Goal: Task Accomplishment & Management: Manage account settings

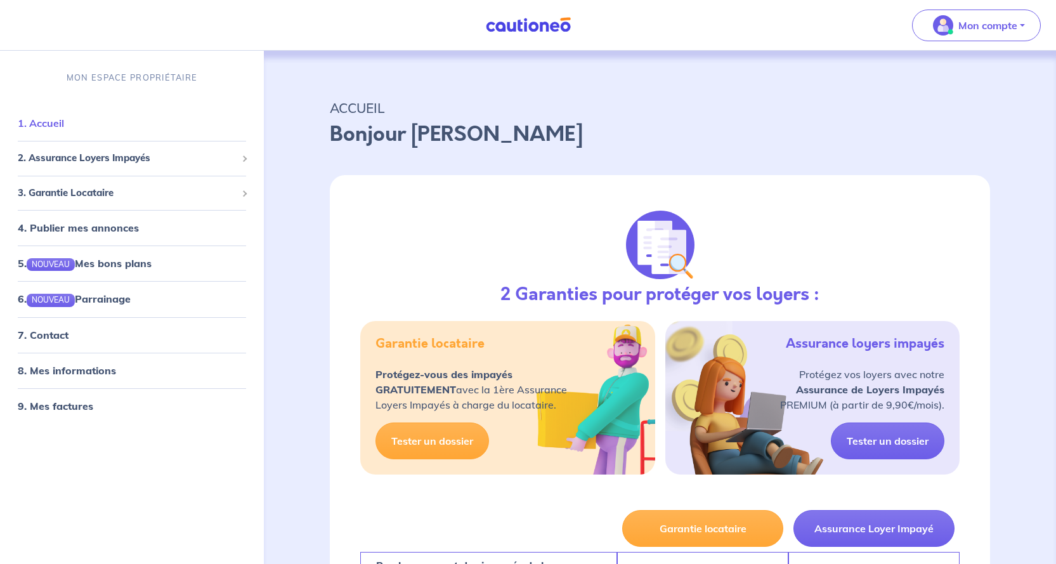
click at [64, 126] on link "1. Accueil" at bounding box center [41, 123] width 46 height 13
click at [99, 157] on span "2. Assurance Loyers Impayés" at bounding box center [127, 158] width 219 height 15
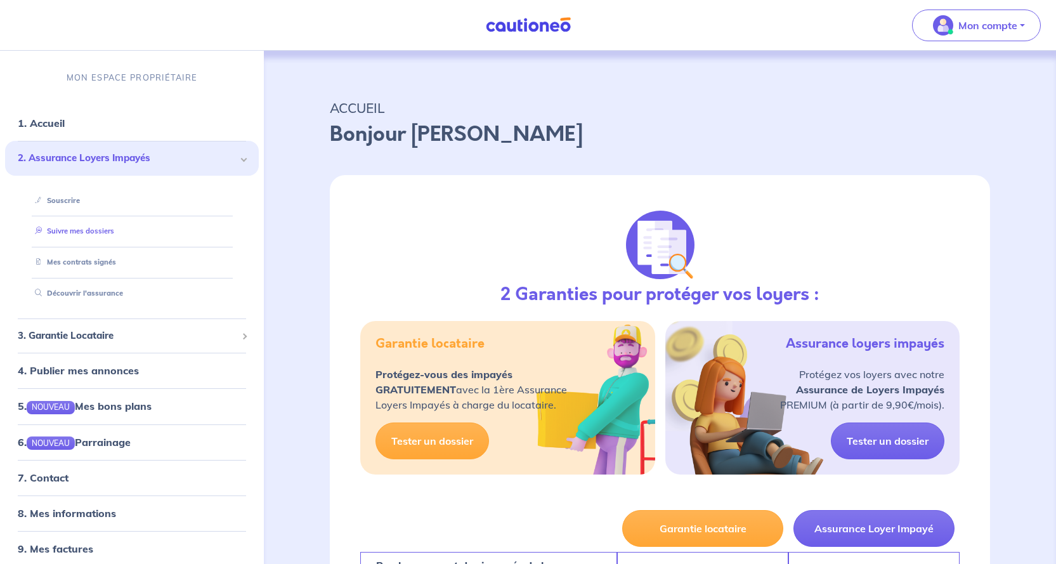
click at [88, 232] on link "Suivre mes dossiers" at bounding box center [72, 230] width 84 height 9
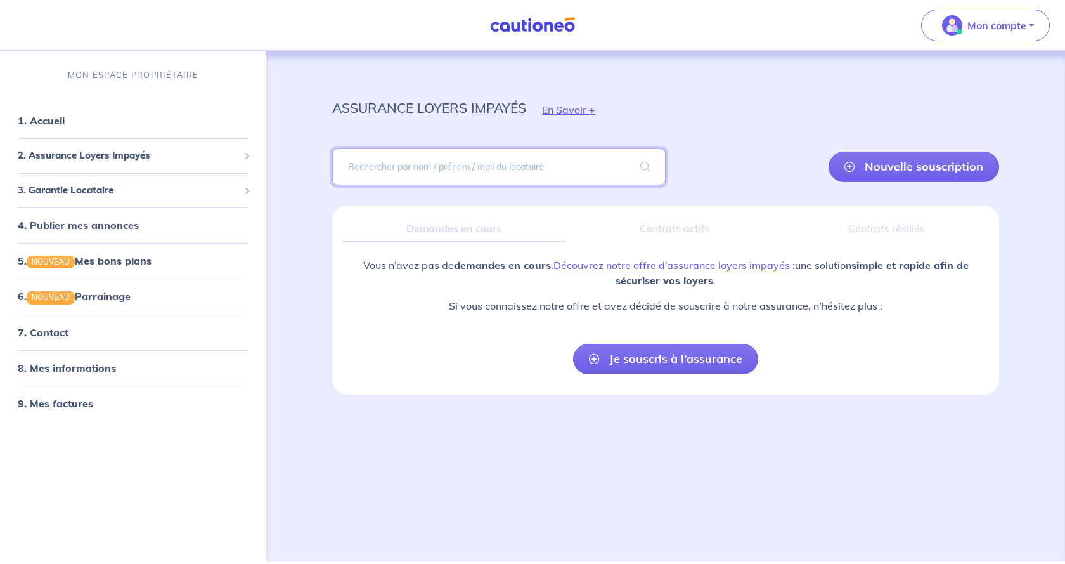
click at [379, 173] on input "search" at bounding box center [499, 166] width 334 height 37
type input "[PERSON_NAME]"
click at [642, 169] on span at bounding box center [645, 167] width 41 height 36
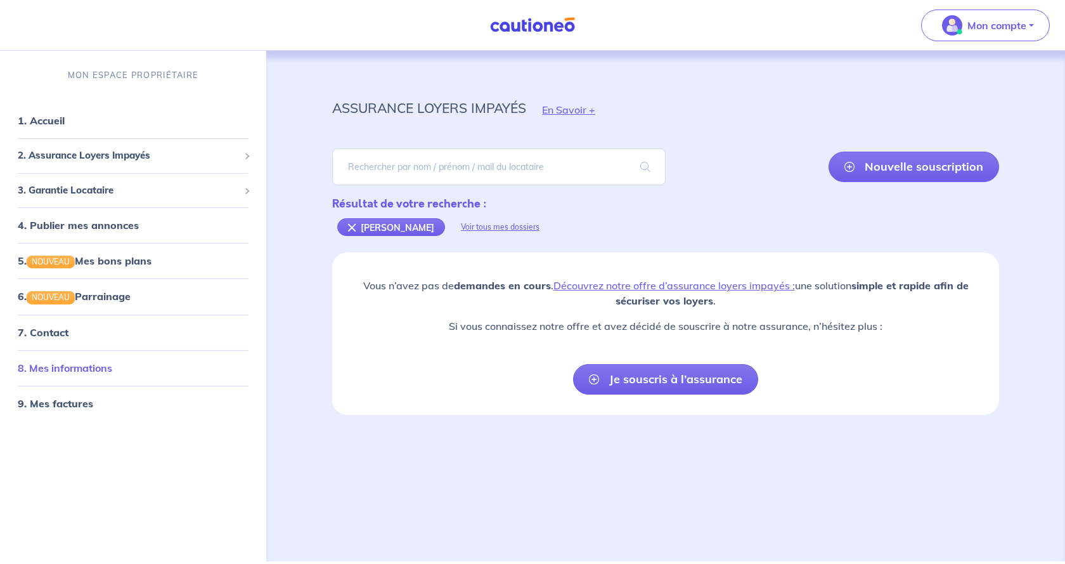
click at [79, 368] on link "8. Mes informations" at bounding box center [65, 367] width 94 height 13
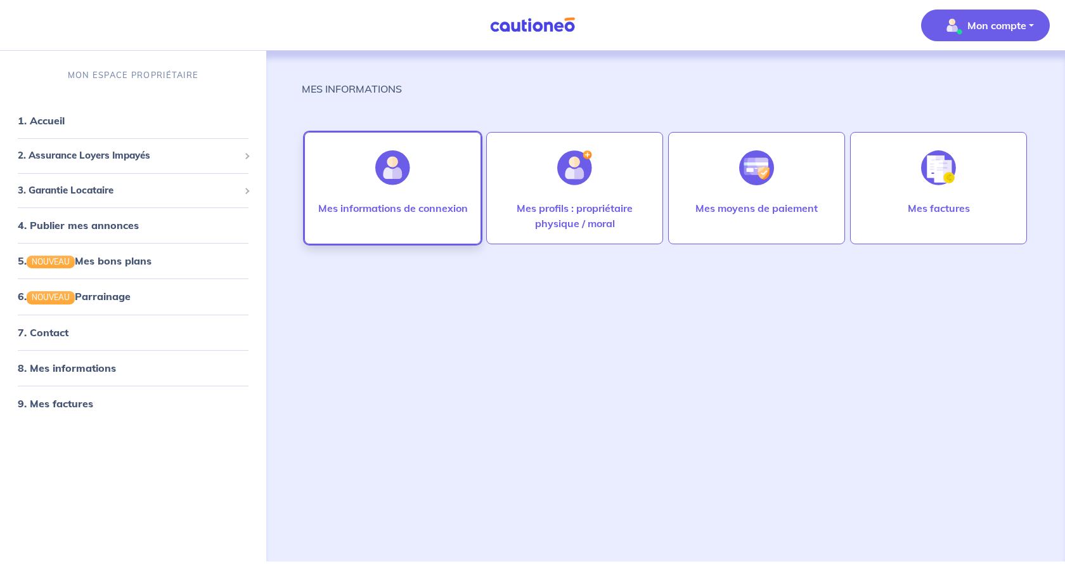
click at [448, 204] on p "Mes informations de connexion" at bounding box center [393, 207] width 150 height 15
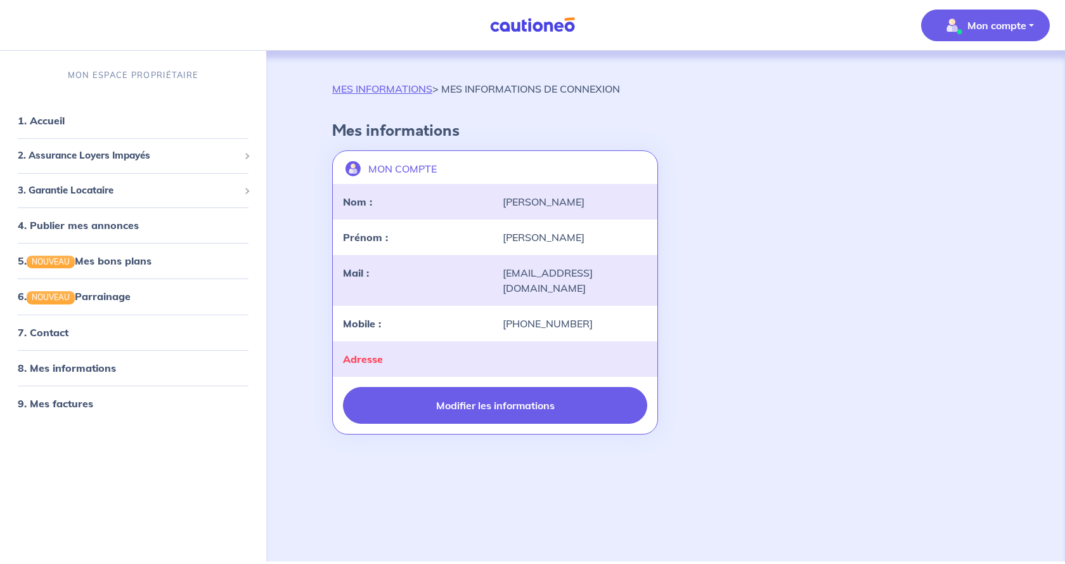
click at [436, 387] on button "Modifier les informations" at bounding box center [495, 405] width 304 height 37
select select "FR"
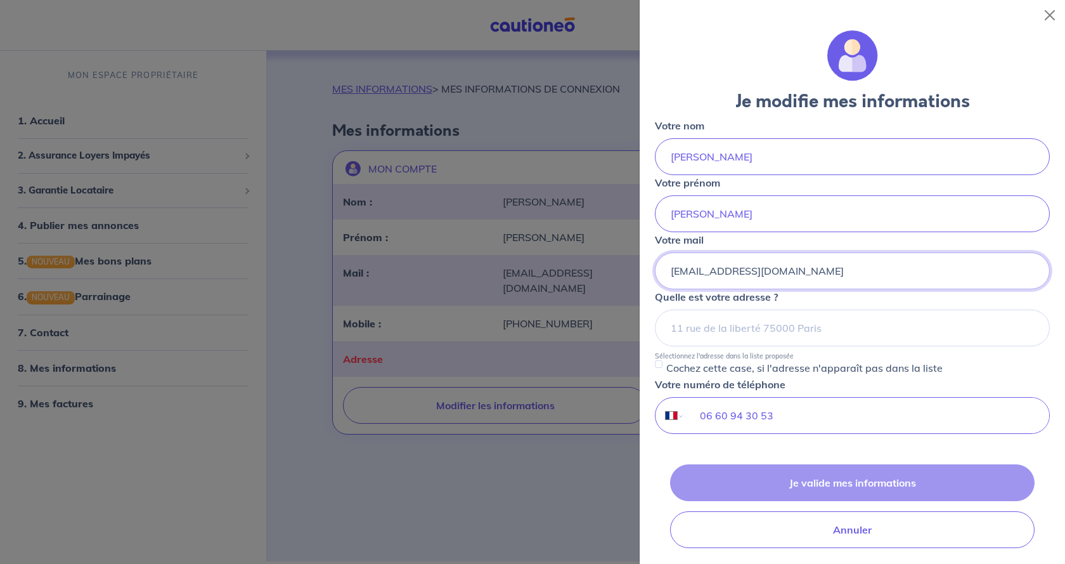
click at [823, 271] on input "[EMAIL_ADDRESS][DOMAIN_NAME]" at bounding box center [852, 270] width 395 height 37
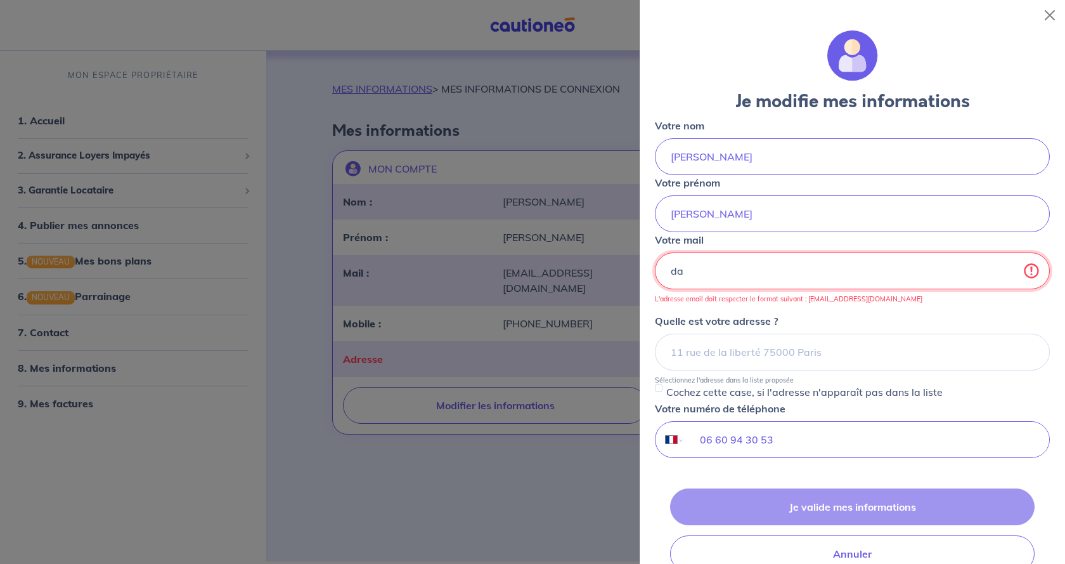
type input "d"
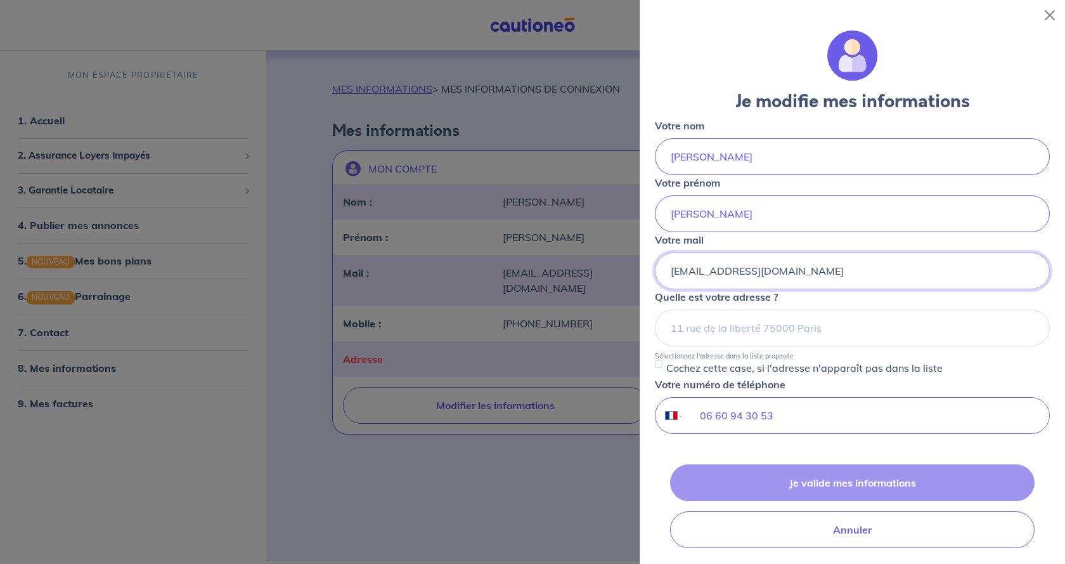
type input "[EMAIL_ADDRESS][DOMAIN_NAME]"
click at [809, 483] on div "Je valide mes informations Annuler" at bounding box center [852, 506] width 395 height 84
click at [802, 322] on input at bounding box center [852, 327] width 395 height 37
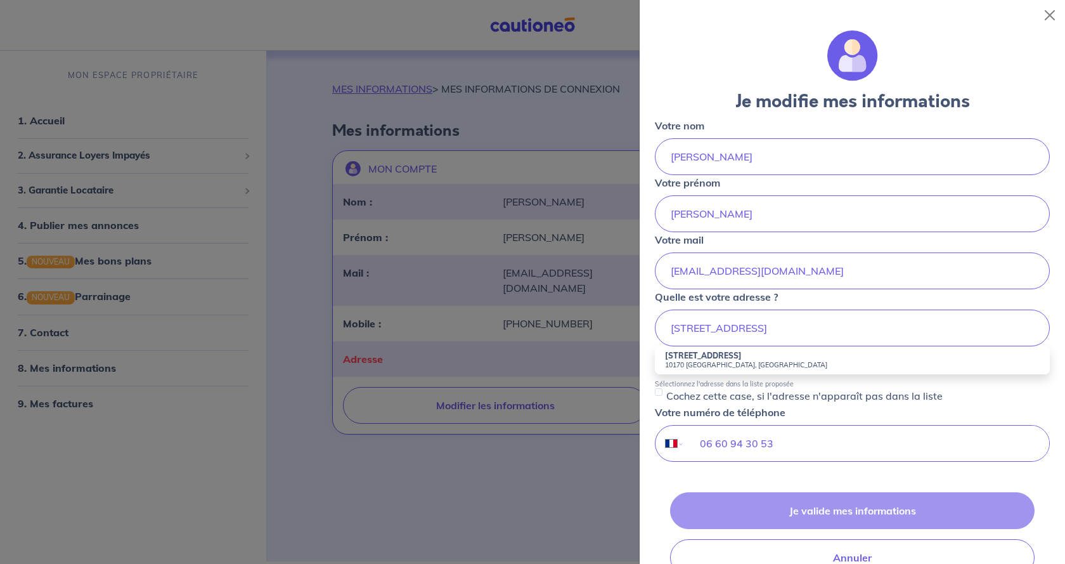
click at [788, 354] on li "[STREET_ADDRESS]" at bounding box center [852, 360] width 395 height 28
type input "[STREET_ADDRESS]"
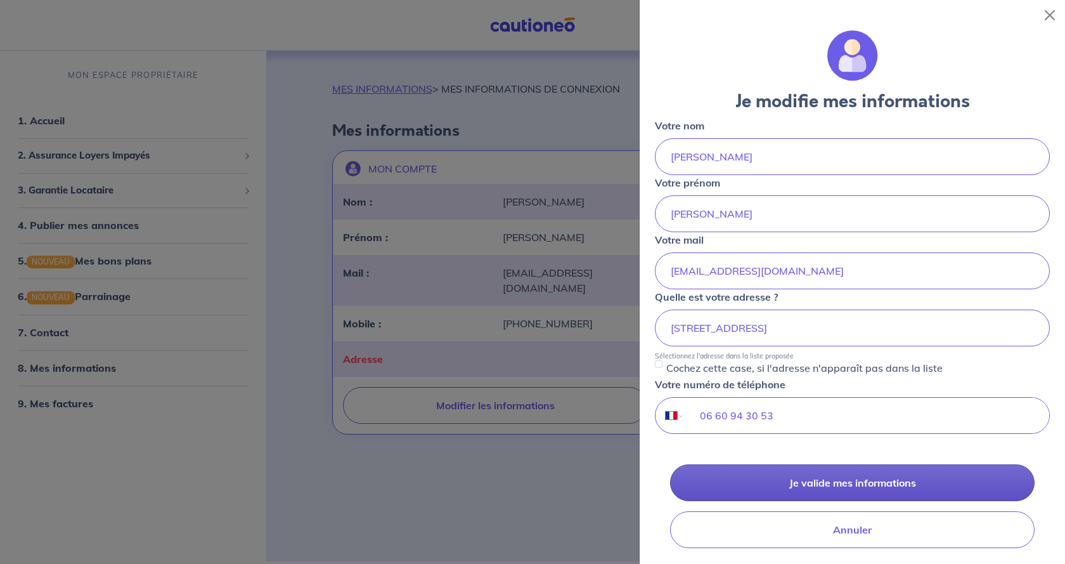
click at [842, 490] on button "Je valide mes informations" at bounding box center [852, 482] width 365 height 37
click at [812, 485] on button "Je valide mes informations" at bounding box center [852, 482] width 365 height 37
click at [831, 478] on button "Je valide mes informations" at bounding box center [852, 482] width 365 height 37
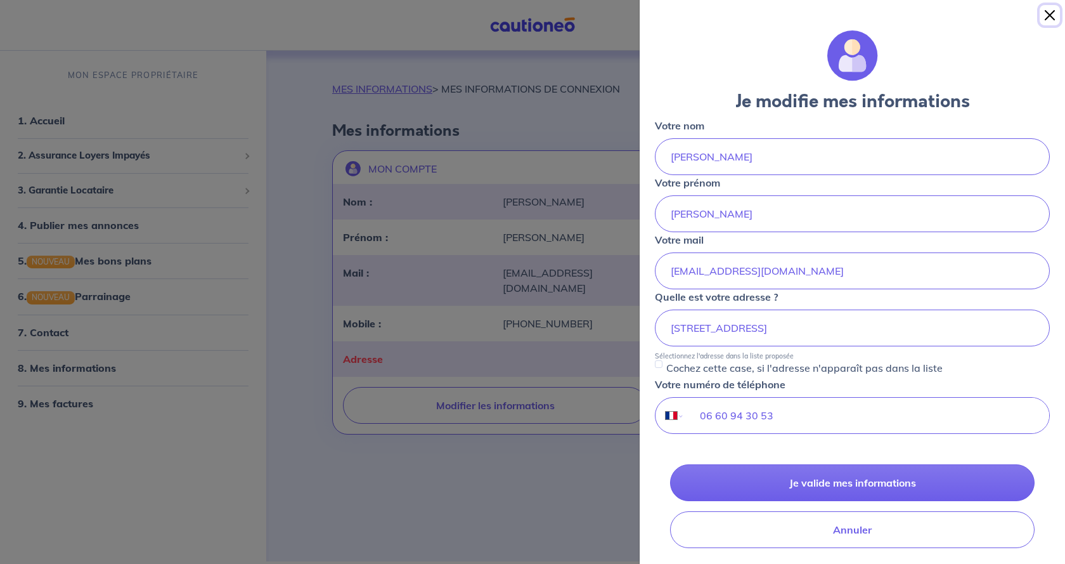
click at [1048, 11] on button "Close" at bounding box center [1050, 15] width 20 height 20
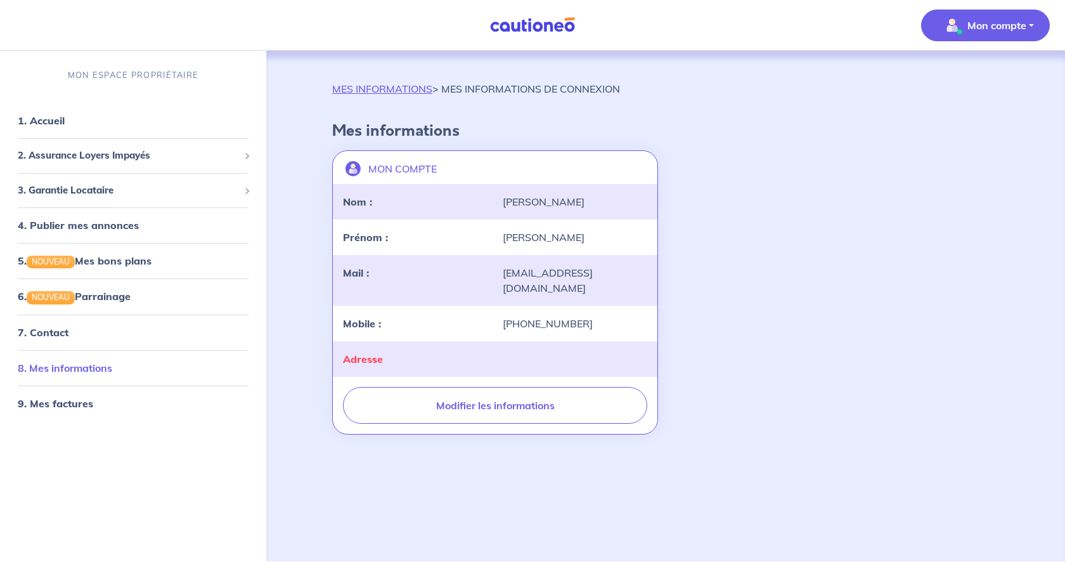
click at [80, 361] on link "8. Mes informations" at bounding box center [65, 367] width 94 height 13
